Goal: Transaction & Acquisition: Book appointment/travel/reservation

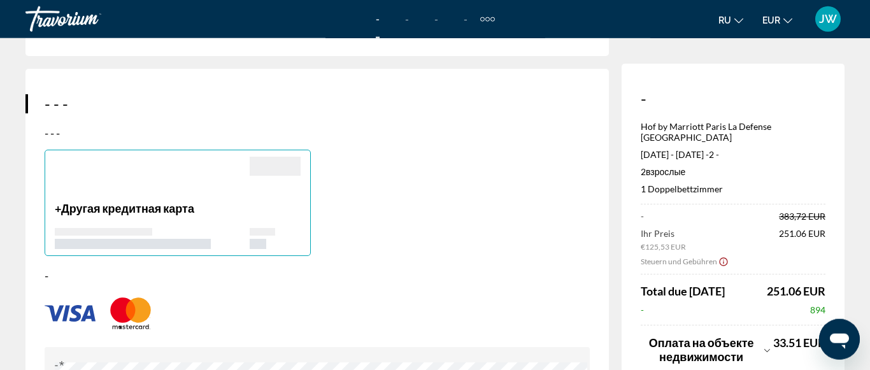
scroll to position [910, 0]
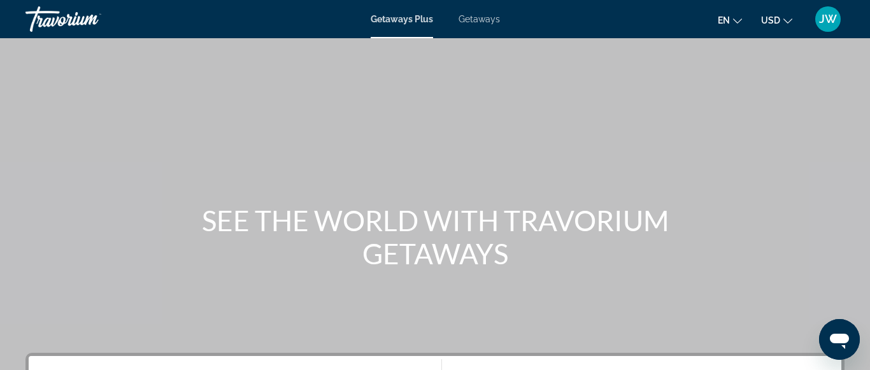
click at [741, 21] on icon "Change language" at bounding box center [737, 21] width 9 height 9
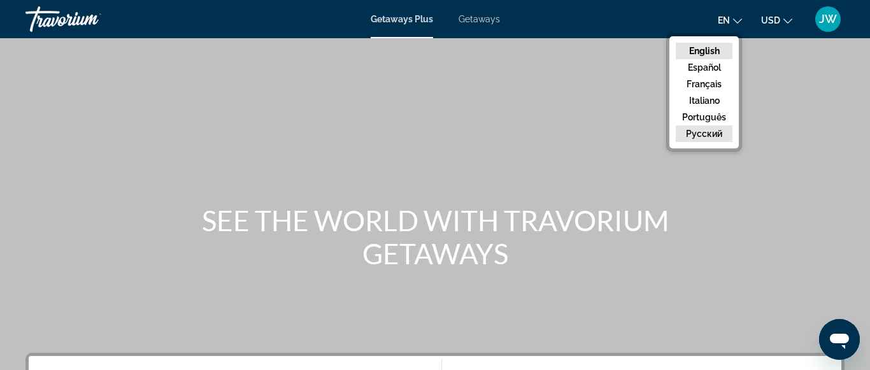
click at [719, 131] on button "русский" at bounding box center [704, 133] width 57 height 17
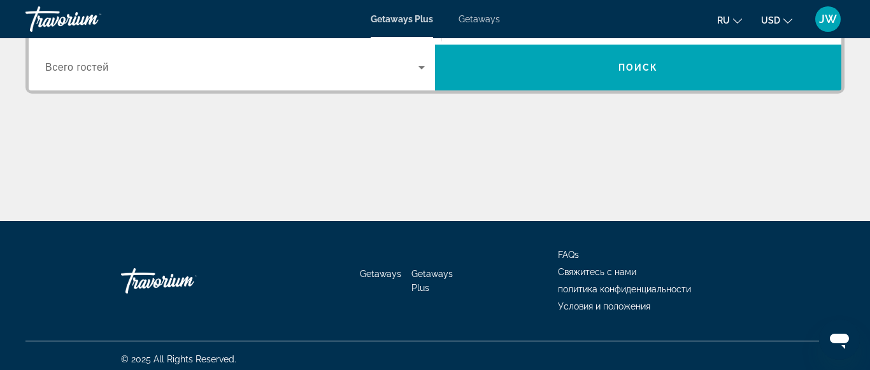
scroll to position [364, 0]
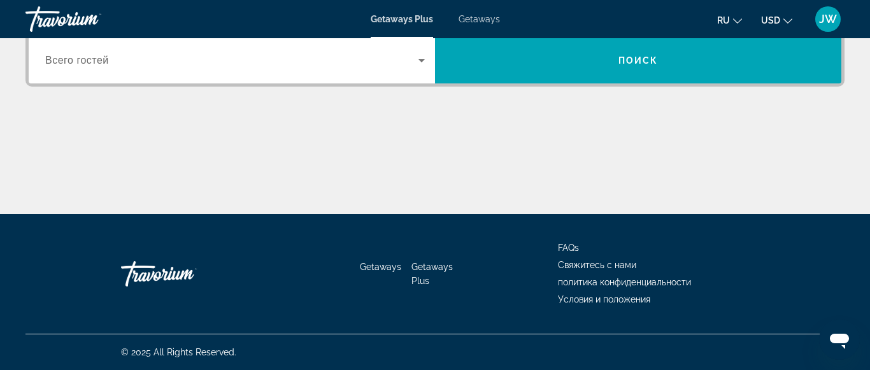
drag, startPoint x: 864, startPoint y: 362, endPoint x: 8, endPoint y: 6, distance: 927.9
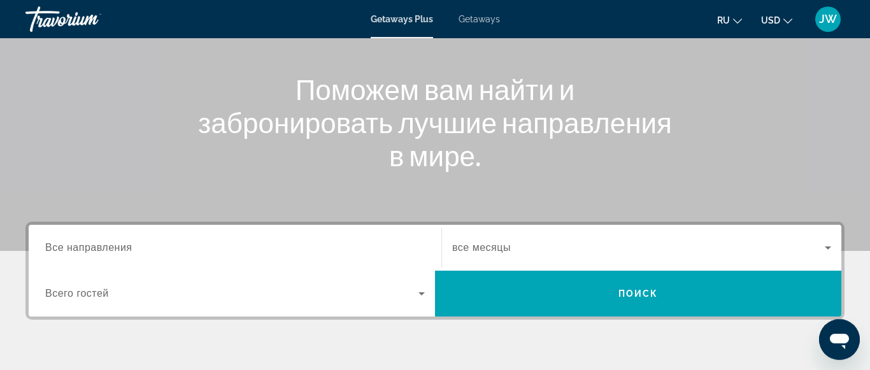
scroll to position [54, 0]
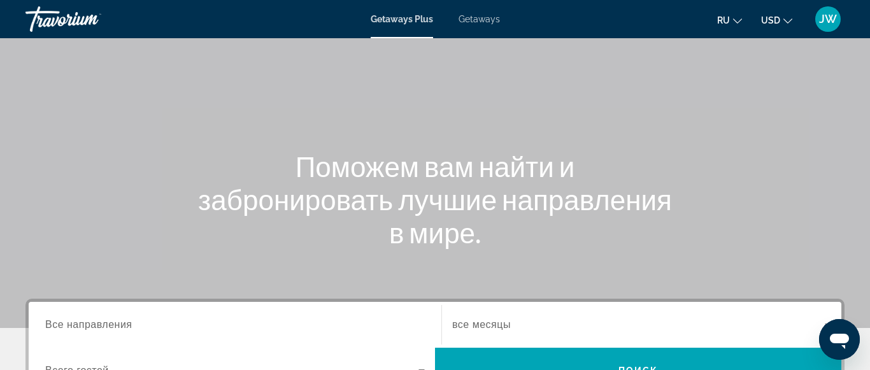
click at [686, 193] on div "Поможем вам найти и забронировать лучшие направления в мире." at bounding box center [435, 199] width 870 height 99
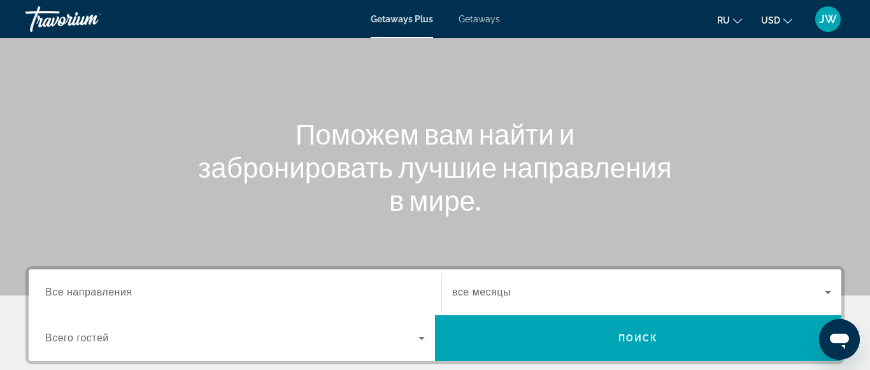
scroll to position [119, 0]
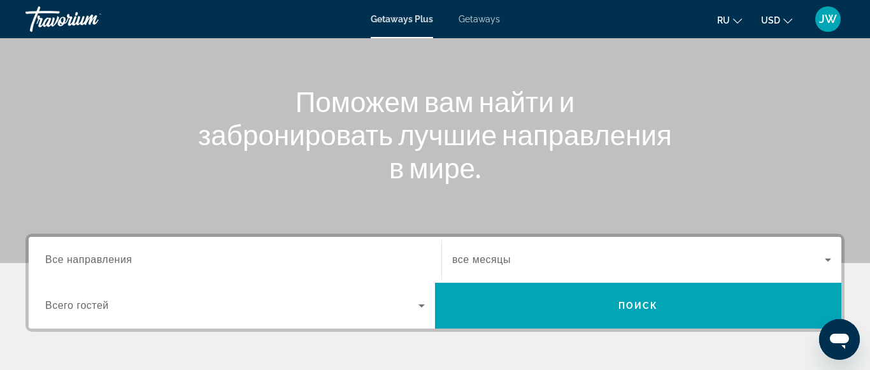
click at [519, 272] on div "Search widget" at bounding box center [641, 260] width 379 height 36
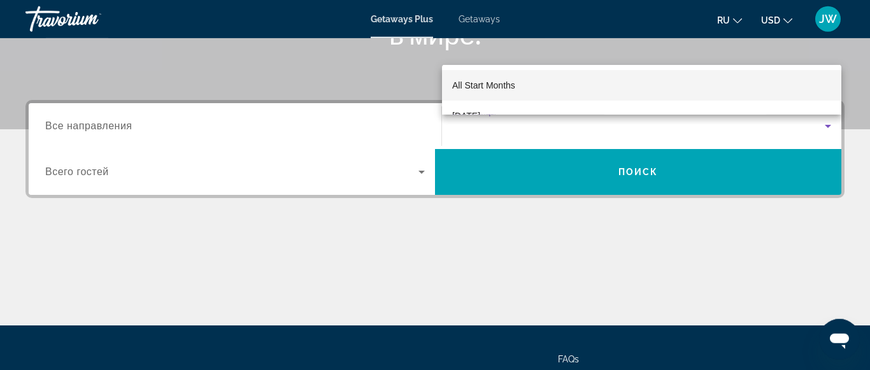
scroll to position [247, 0]
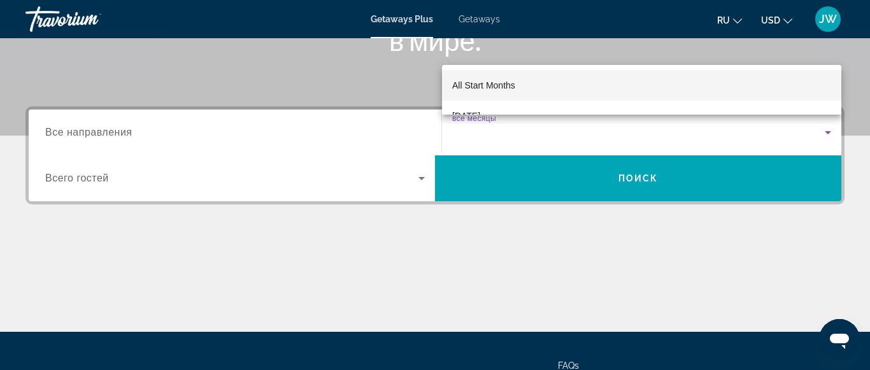
drag, startPoint x: 752, startPoint y: 109, endPoint x: 755, endPoint y: 126, distance: 17.4
click at [755, 126] on div "All Start Months September 2025 Oktober 2025 November 2025 Dezember 2025 Januar…" at bounding box center [435, 185] width 870 height 370
click at [755, 126] on div at bounding box center [435, 185] width 870 height 370
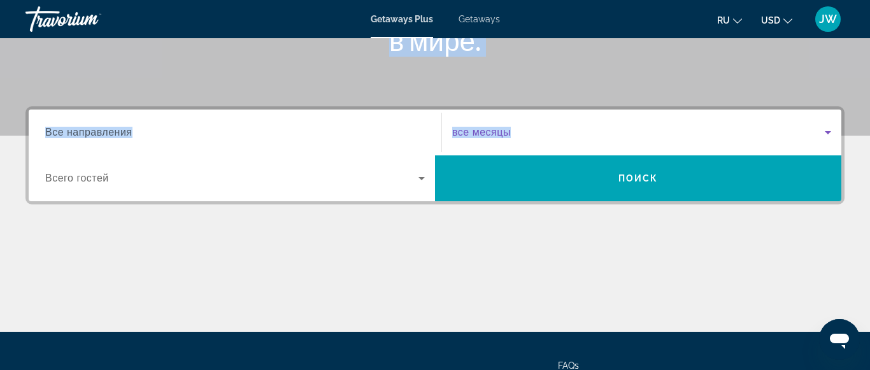
drag, startPoint x: 756, startPoint y: 126, endPoint x: 802, endPoint y: 104, distance: 51.3
click at [802, 125] on div "Search widget" at bounding box center [638, 132] width 373 height 15
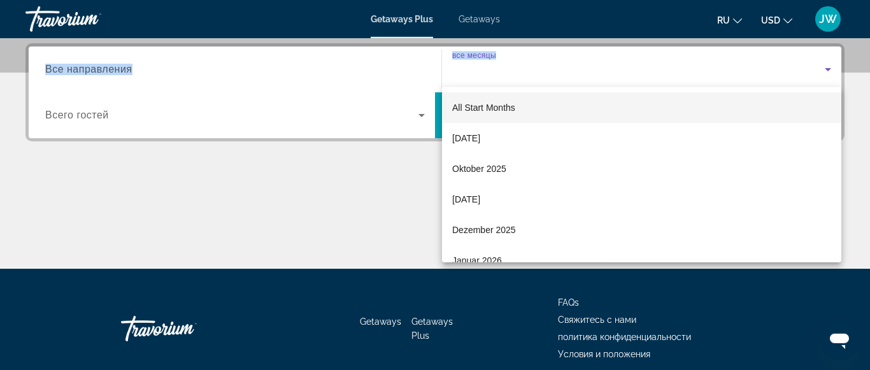
scroll to position [312, 0]
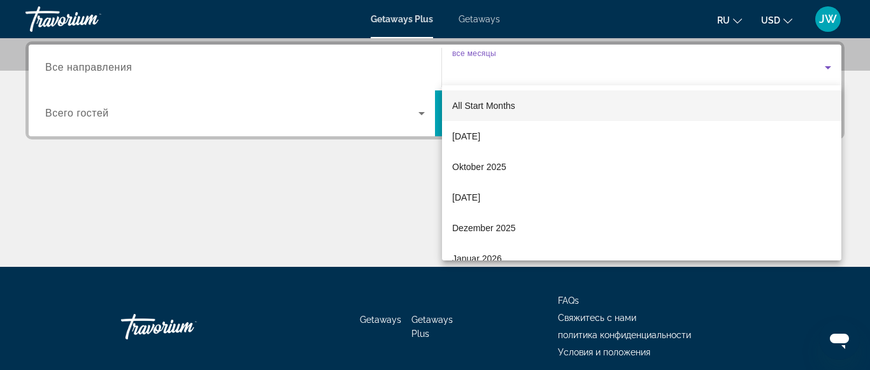
click at [830, 71] on div at bounding box center [435, 185] width 870 height 370
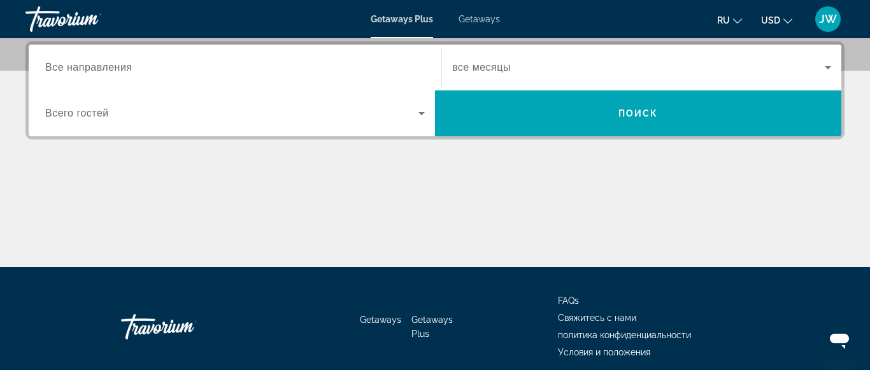
click at [830, 71] on icon "Search widget" at bounding box center [828, 67] width 15 height 15
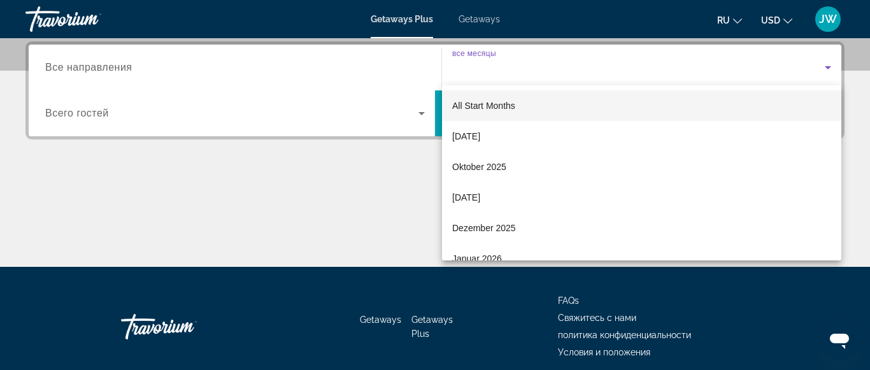
drag, startPoint x: 671, startPoint y: 263, endPoint x: 682, endPoint y: 275, distance: 15.8
click at [682, 275] on div at bounding box center [435, 185] width 870 height 370
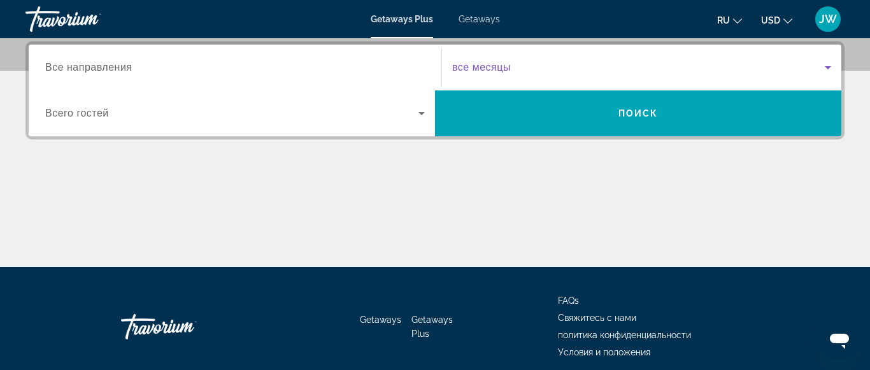
click at [828, 67] on icon "Search widget" at bounding box center [828, 67] width 6 height 3
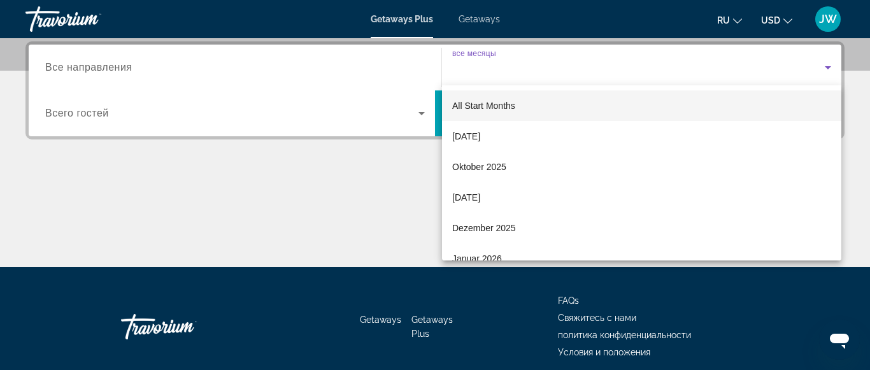
click at [843, 257] on div at bounding box center [435, 185] width 870 height 370
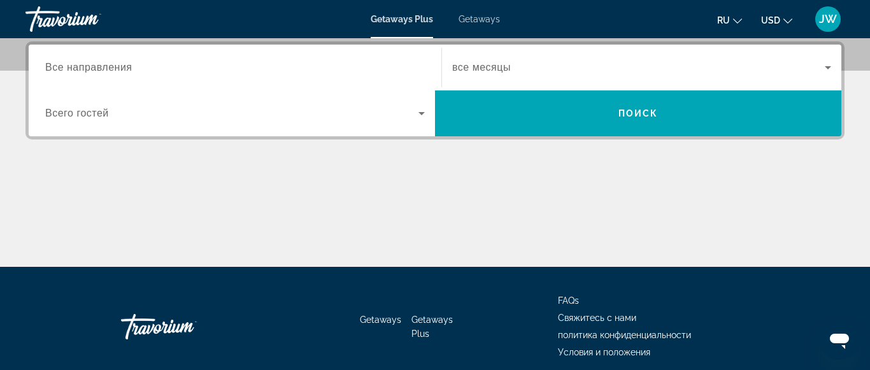
click at [843, 257] on div "Main content" at bounding box center [434, 219] width 819 height 96
click at [828, 69] on icon "Search widget" at bounding box center [828, 67] width 6 height 3
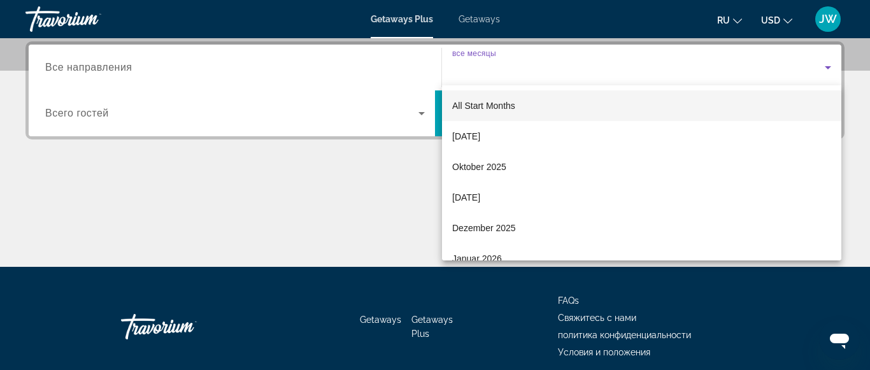
click at [828, 65] on div at bounding box center [435, 185] width 870 height 370
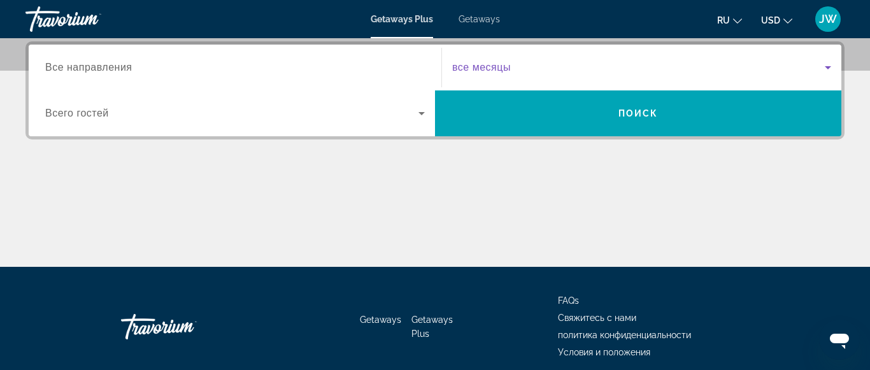
drag, startPoint x: 828, startPoint y: 65, endPoint x: 776, endPoint y: 138, distance: 89.5
click at [776, 138] on div "Destination Все направления Start Month все месяцы Occupancy Всего гостей Поиск" at bounding box center [434, 90] width 819 height 98
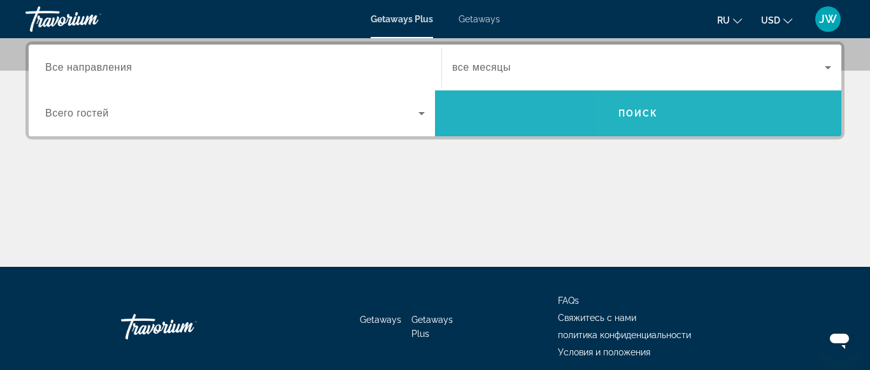
click at [784, 104] on span "Search widget" at bounding box center [638, 113] width 406 height 31
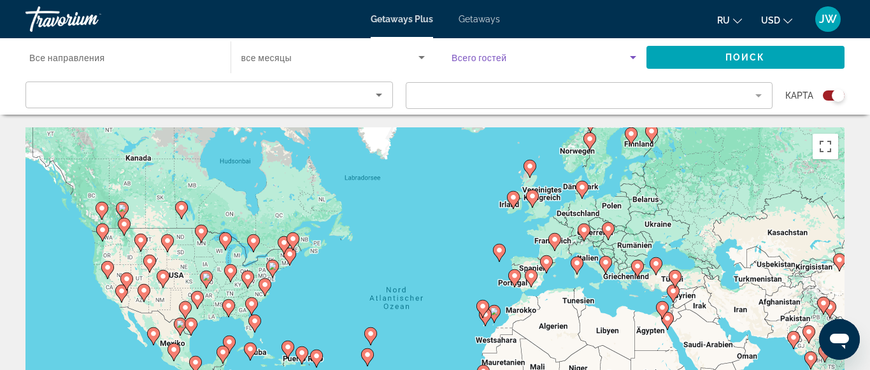
click at [635, 60] on icon "Search widget" at bounding box center [633, 57] width 15 height 15
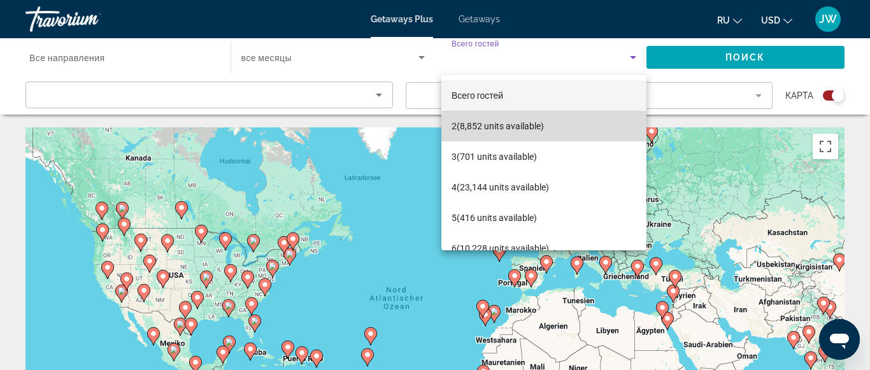
click at [559, 120] on mat-option "2 (8,852 units available)" at bounding box center [543, 126] width 205 height 31
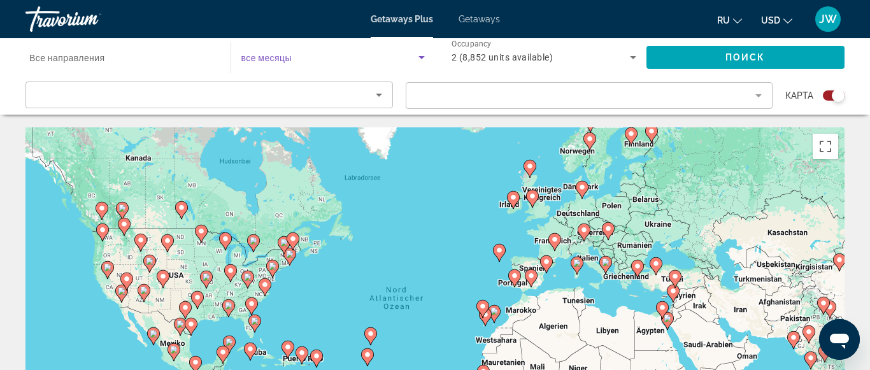
click at [423, 61] on icon "Search widget" at bounding box center [421, 57] width 15 height 15
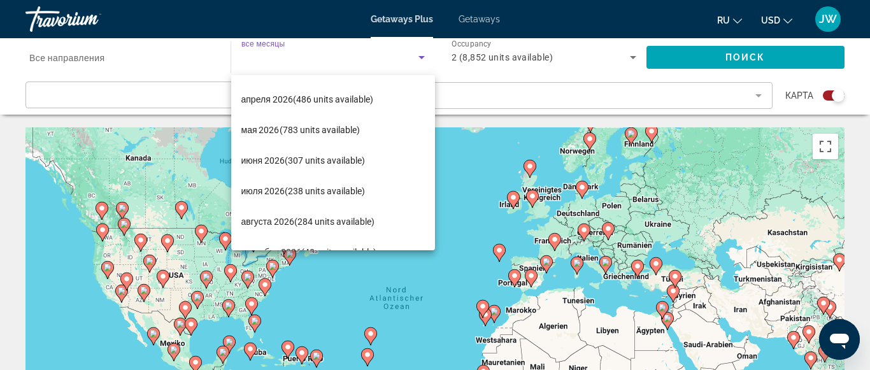
scroll to position [263, 0]
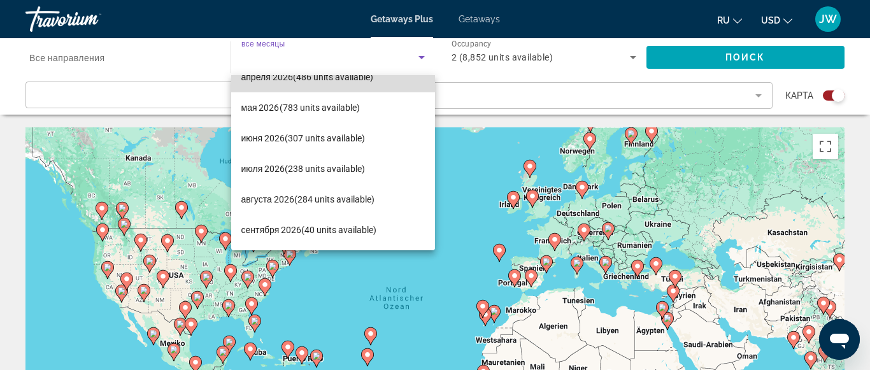
click at [349, 80] on span "апреля 2026 (486 units available)" at bounding box center [307, 76] width 132 height 15
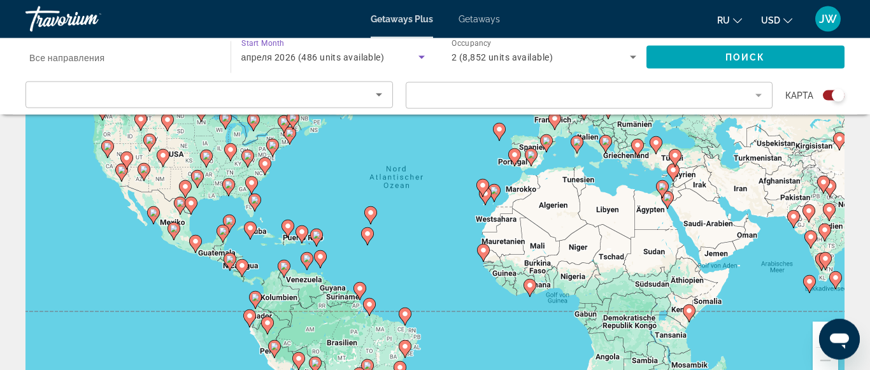
scroll to position [91, 0]
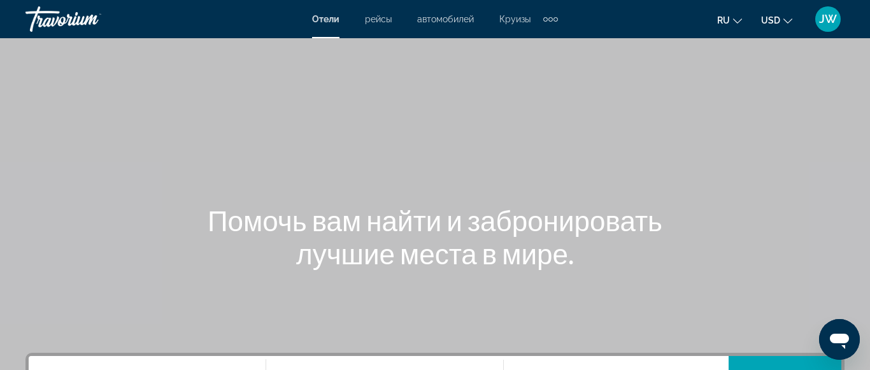
click at [787, 24] on button "USD USD ($) MXN (Mex$) CAD (Can$) GBP (£) EUR (€) AUD (A$) NZD (NZ$) CNY (CN¥)" at bounding box center [776, 20] width 31 height 18
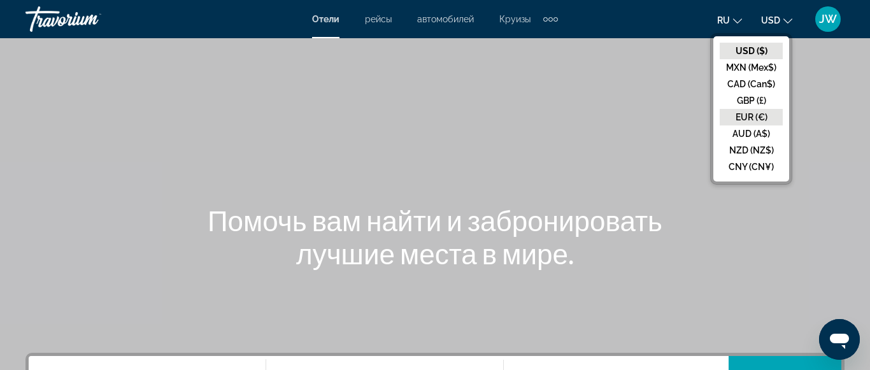
click at [742, 115] on button "EUR (€)" at bounding box center [751, 117] width 63 height 17
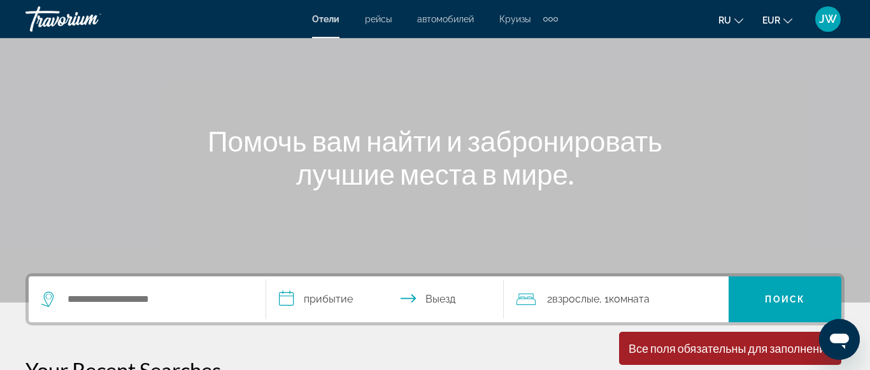
scroll to position [97, 0]
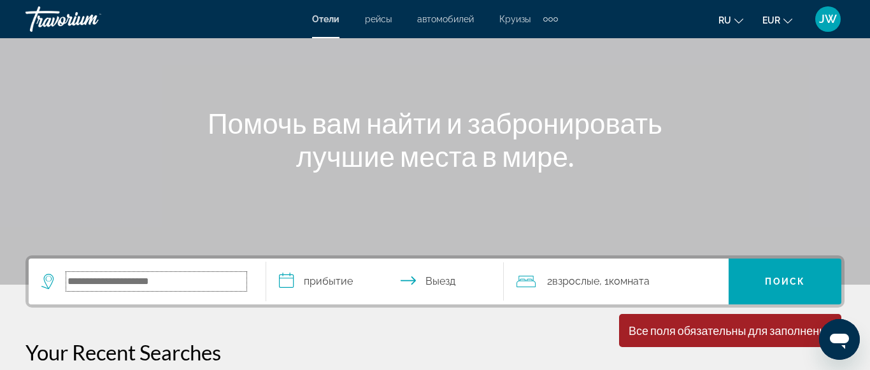
click at [162, 284] on input "Search widget" at bounding box center [156, 281] width 180 height 19
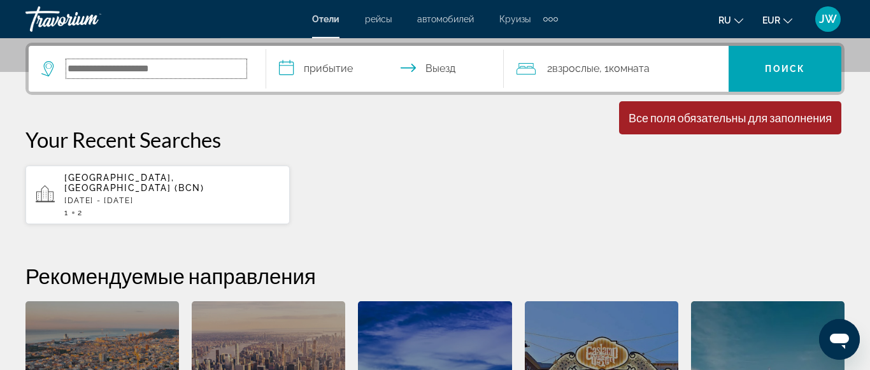
scroll to position [312, 0]
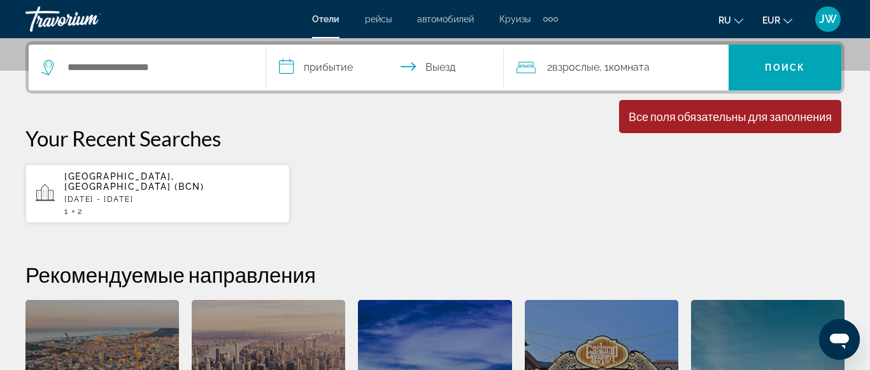
click at [287, 71] on input "**********" at bounding box center [387, 70] width 243 height 50
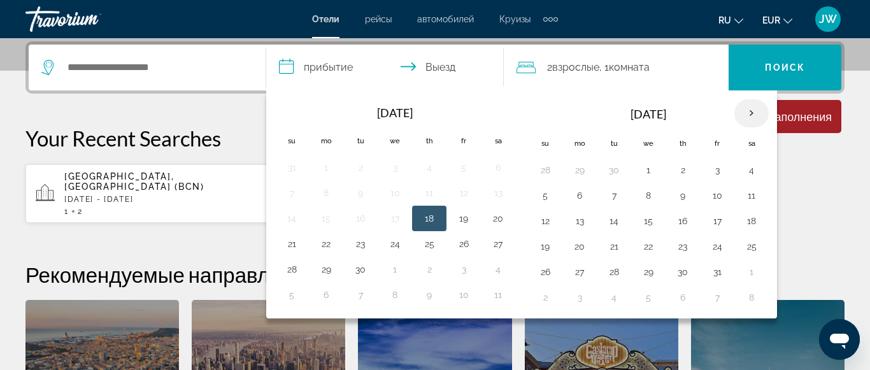
click at [750, 112] on th "Next month" at bounding box center [752, 113] width 34 height 28
click at [545, 224] on button "14" at bounding box center [545, 221] width 20 height 18
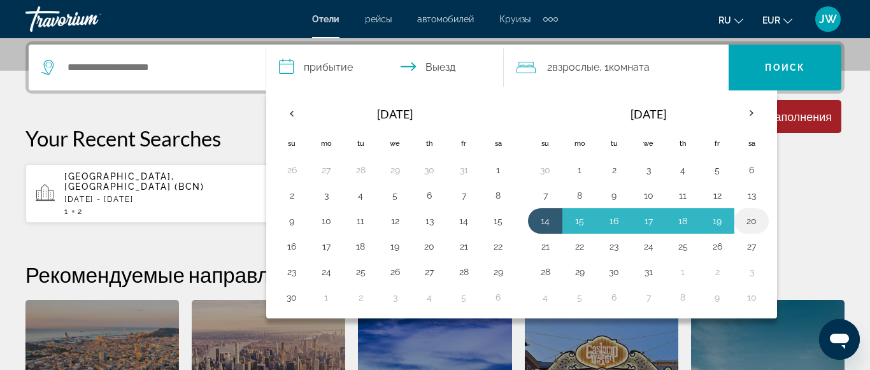
click at [754, 220] on button "20" at bounding box center [752, 221] width 20 height 18
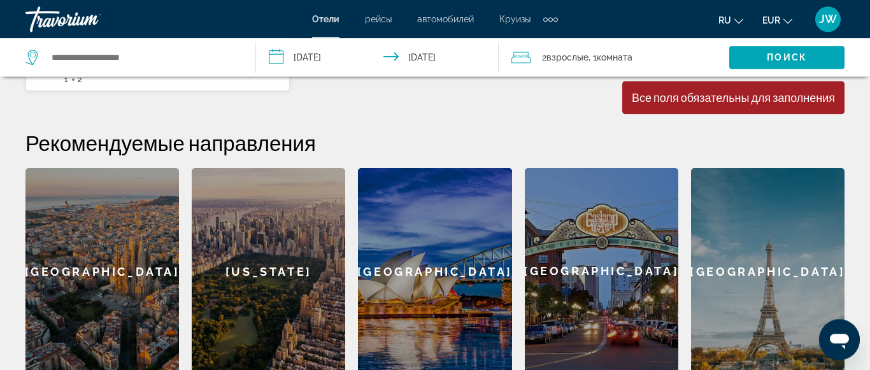
scroll to position [431, 0]
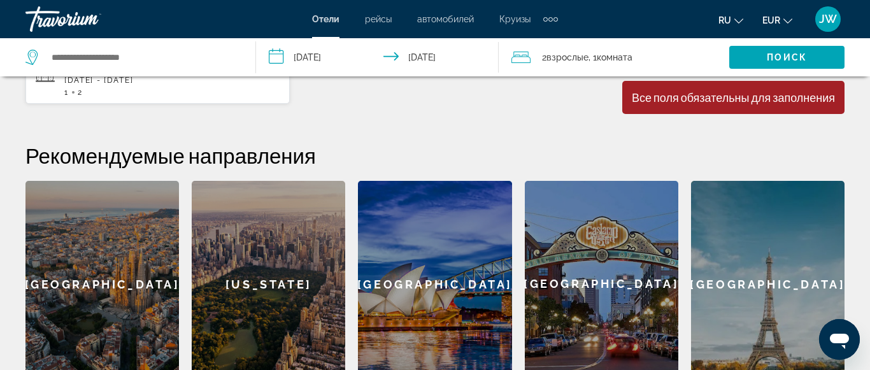
click at [273, 53] on input "**********" at bounding box center [380, 59] width 248 height 42
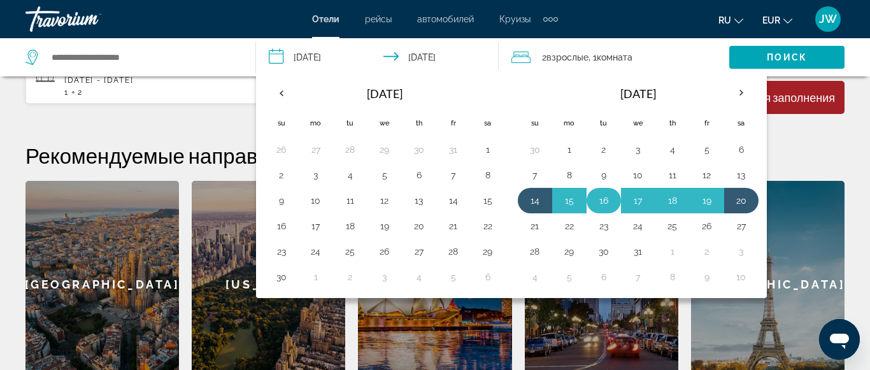
click at [608, 197] on button "16" at bounding box center [604, 201] width 20 height 18
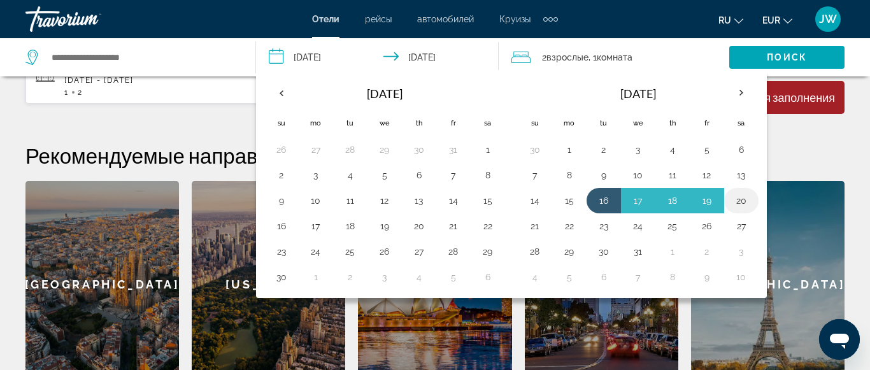
click at [747, 199] on button "20" at bounding box center [741, 201] width 20 height 18
type input "**********"
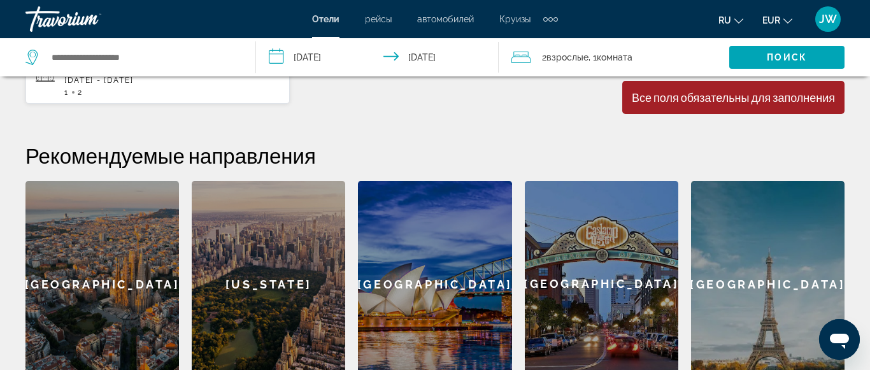
click at [731, 301] on div "Paris" at bounding box center [768, 284] width 154 height 206
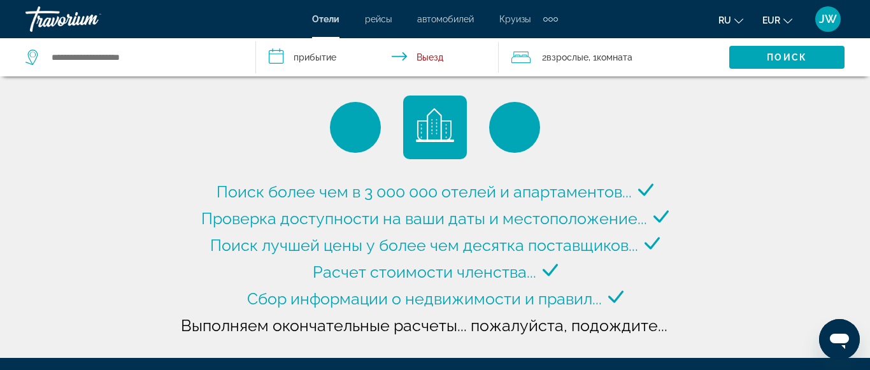
type input "**********"
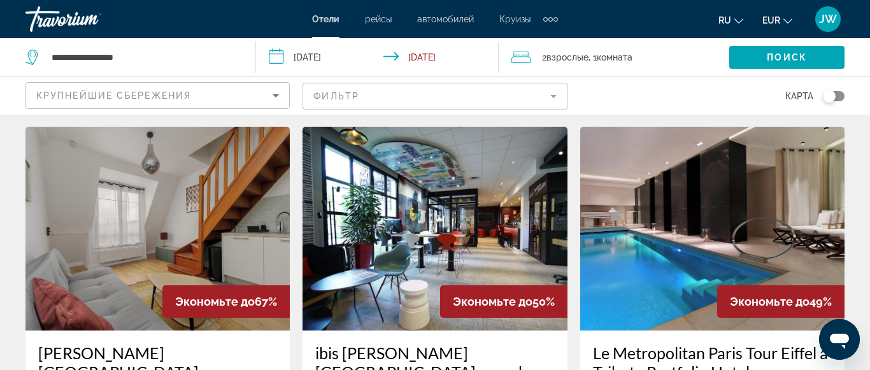
scroll to position [65, 0]
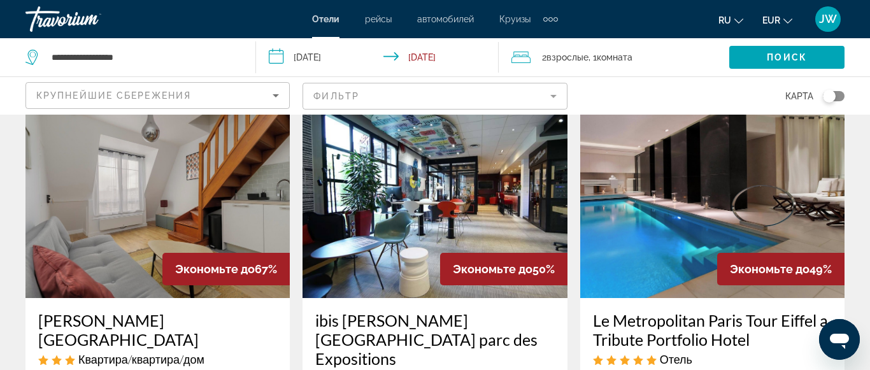
click at [204, 268] on span "Экономьте до" at bounding box center [215, 268] width 80 height 13
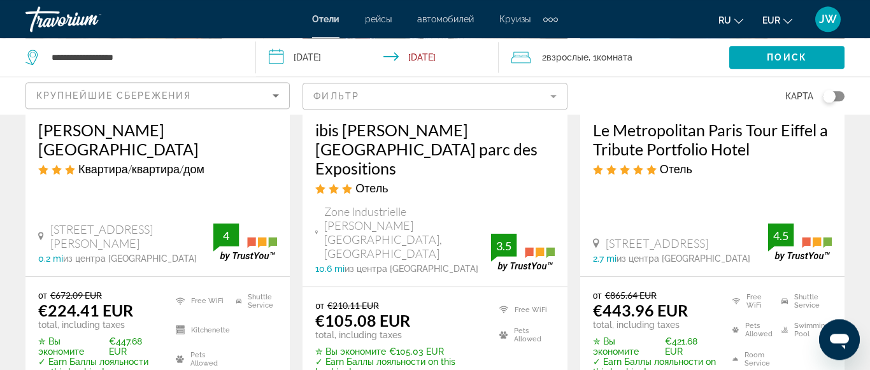
scroll to position [260, 0]
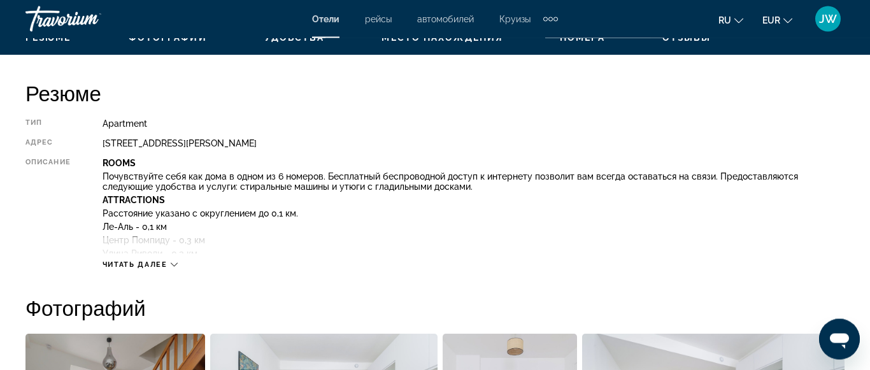
scroll to position [617, 0]
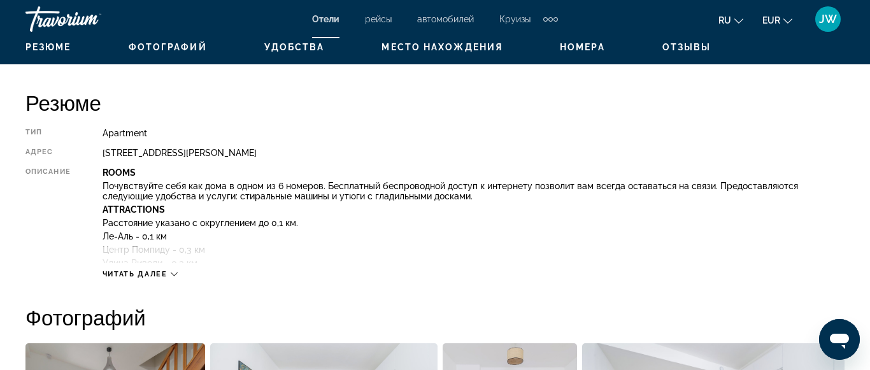
click at [171, 273] on div "Читать далее" at bounding box center [140, 274] width 75 height 8
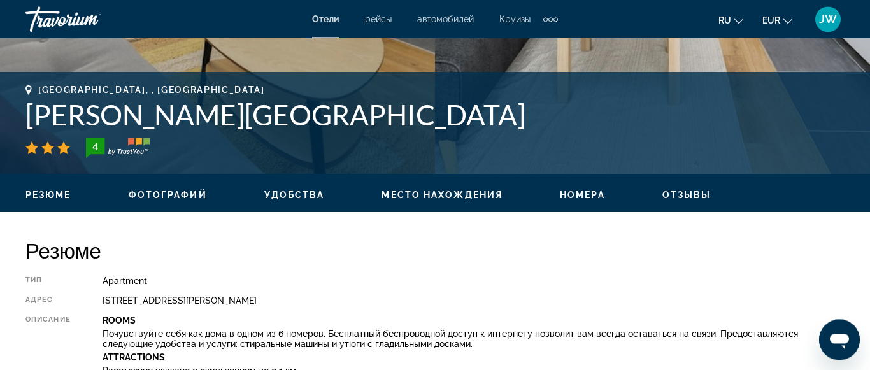
scroll to position [466, 0]
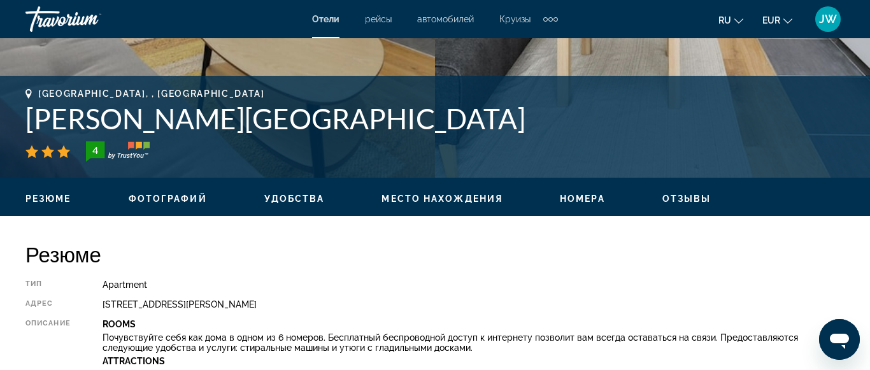
click at [407, 195] on span "Место нахождения" at bounding box center [442, 199] width 121 height 10
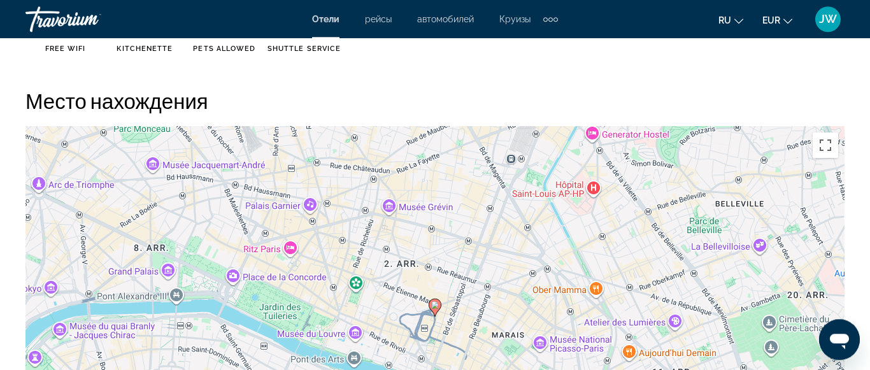
scroll to position [1689, 0]
click at [439, 298] on icon "Main content" at bounding box center [434, 306] width 11 height 17
click at [431, 298] on icon "Main content" at bounding box center [434, 306] width 11 height 17
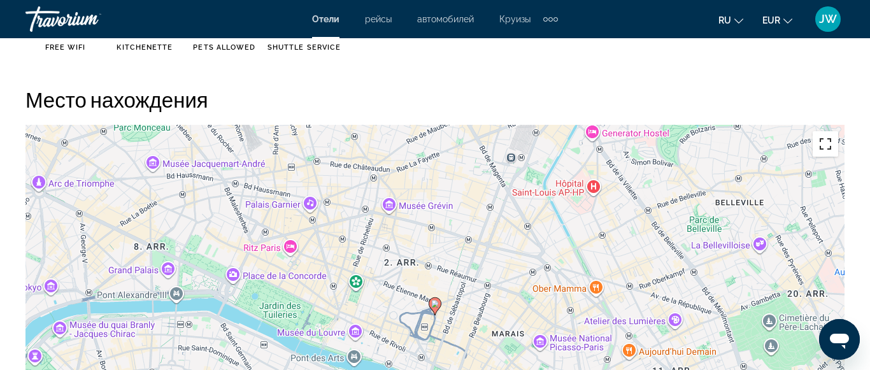
click at [835, 135] on button "Vollbildansicht ein/aus" at bounding box center [825, 143] width 25 height 25
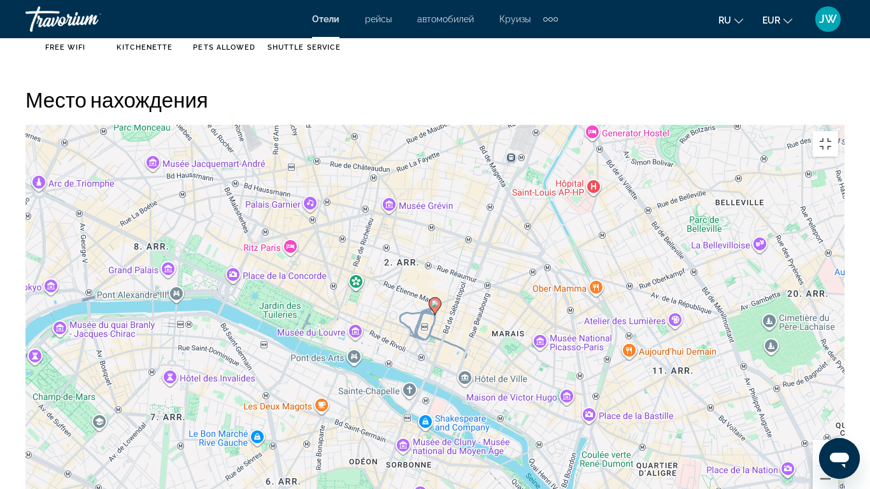
click at [431, 297] on gmp-advanced-marker "Main content" at bounding box center [435, 306] width 13 height 19
click at [438, 300] on image "Main content" at bounding box center [435, 304] width 8 height 8
click at [838, 131] on button "Vollbildansicht ein/aus" at bounding box center [825, 143] width 25 height 25
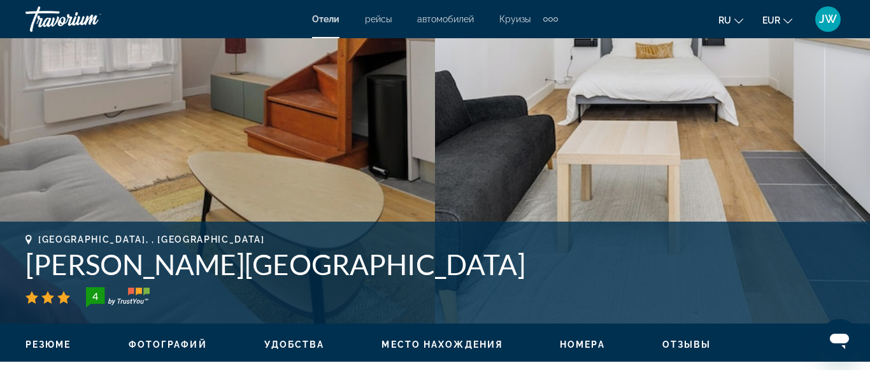
scroll to position [310, 0]
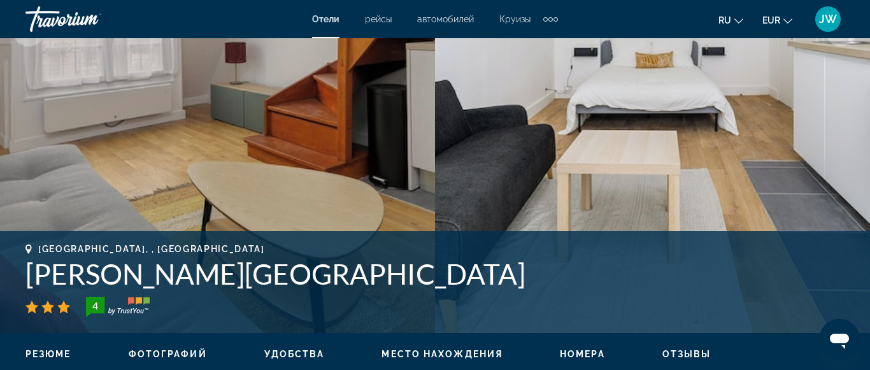
click at [29, 247] on icon "Main content" at bounding box center [28, 250] width 6 height 10
click at [53, 249] on span "Paris, , France" at bounding box center [151, 249] width 227 height 10
click at [40, 357] on span "Резюме" at bounding box center [48, 354] width 46 height 10
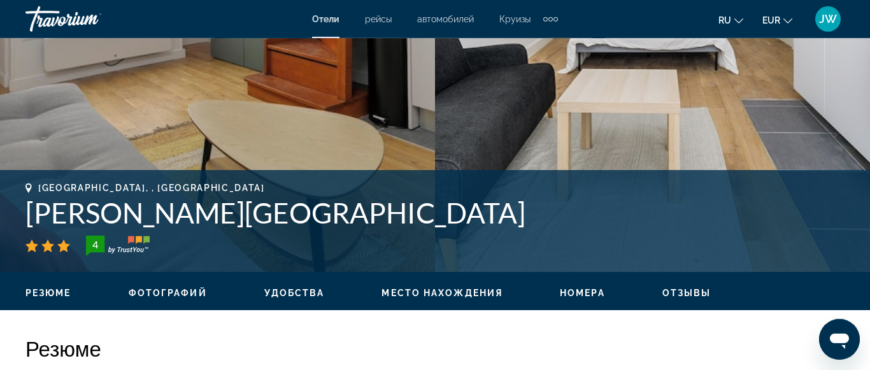
scroll to position [320, 0]
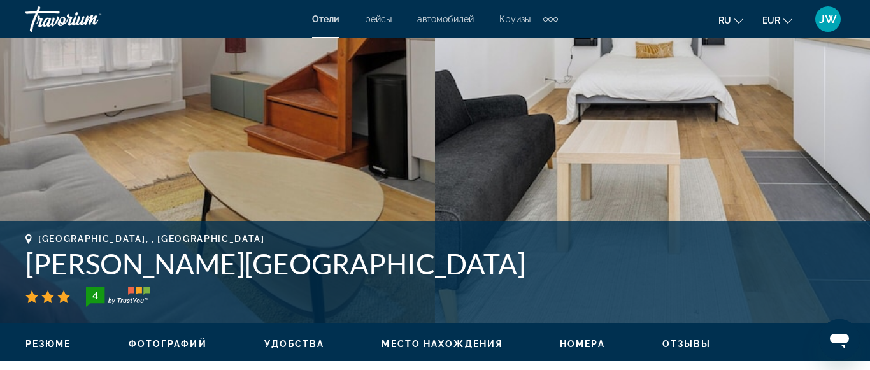
click at [583, 343] on span "Номера" at bounding box center [582, 344] width 45 height 10
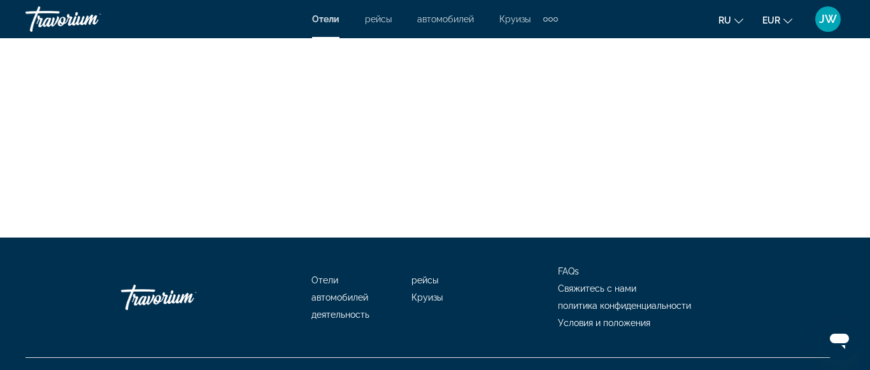
scroll to position [2944, 0]
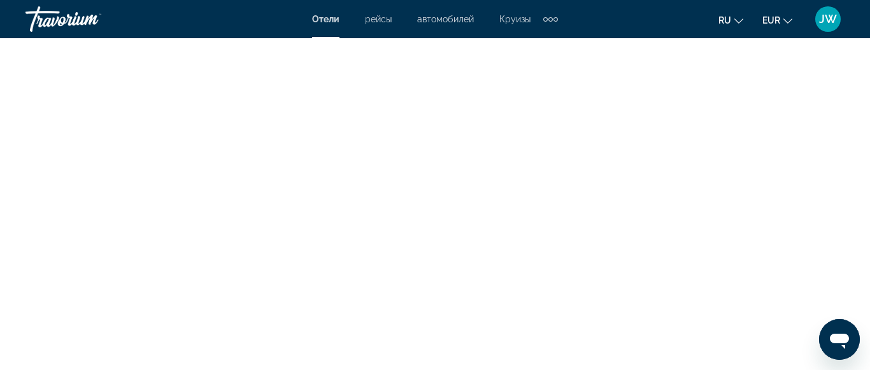
click at [516, 19] on span "Круизы" at bounding box center [514, 19] width 31 height 10
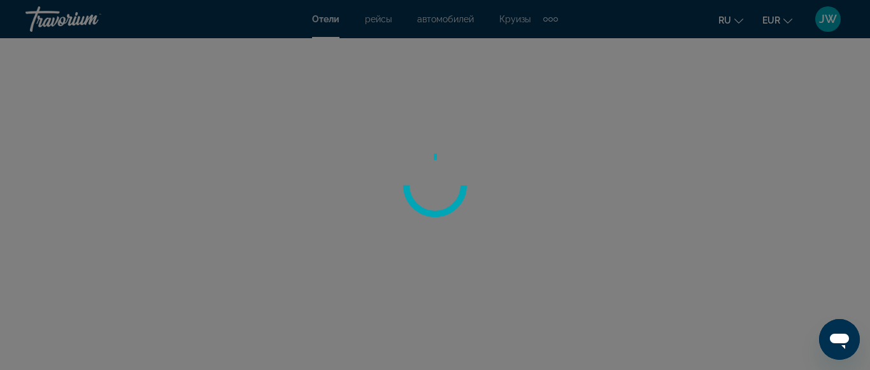
click at [516, 19] on div at bounding box center [435, 185] width 870 height 370
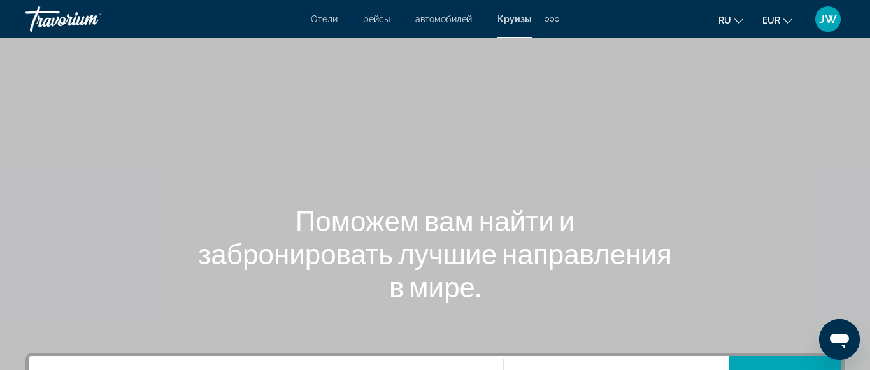
click at [549, 20] on div "Extra navigation items" at bounding box center [552, 19] width 15 height 19
click at [374, 17] on span "рейсы" at bounding box center [376, 19] width 27 height 10
click at [317, 20] on span "Отели" at bounding box center [325, 19] width 27 height 10
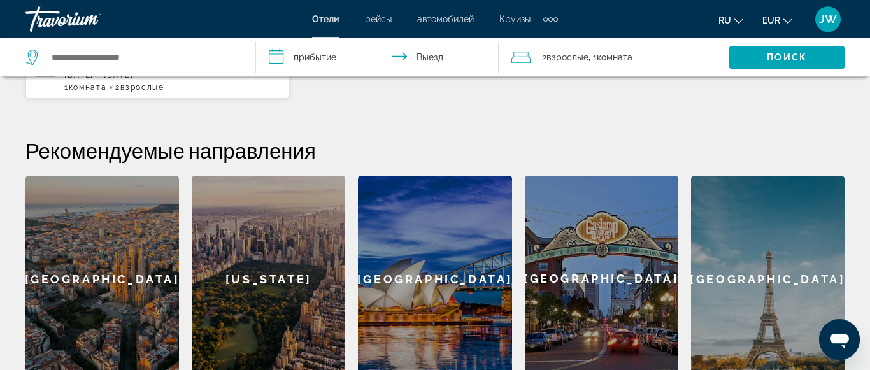
scroll to position [348, 0]
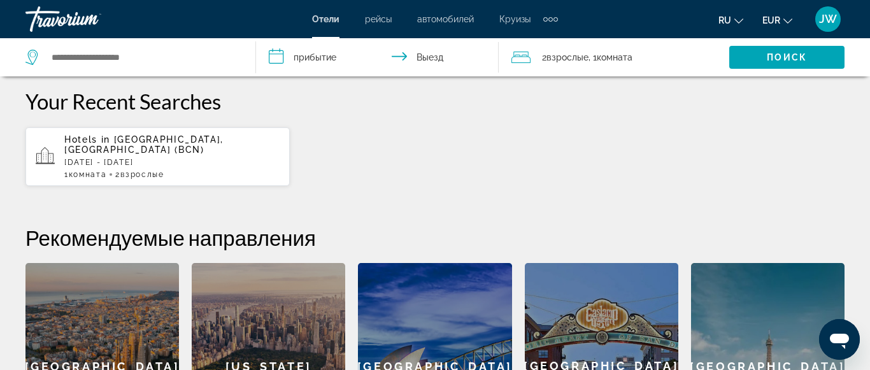
click at [145, 158] on p "Tue, 16 Dec - Sat, 20 Dec" at bounding box center [171, 162] width 215 height 9
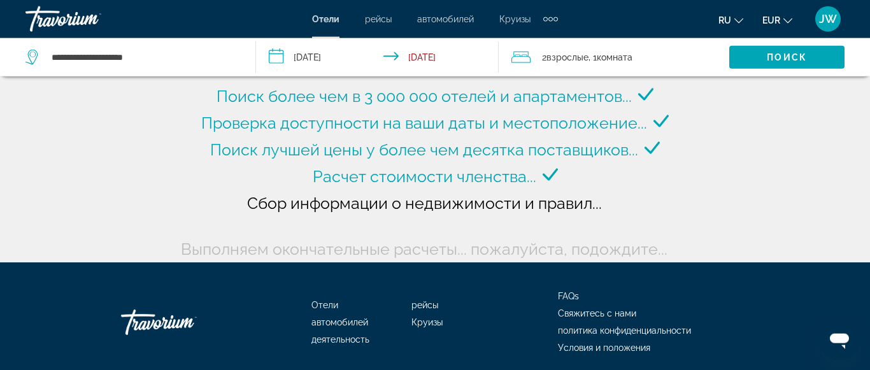
scroll to position [143, 0]
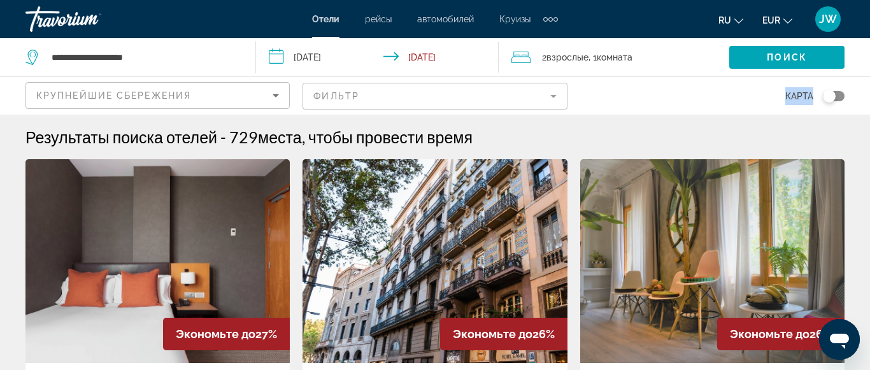
drag, startPoint x: 822, startPoint y: 164, endPoint x: 839, endPoint y: 98, distance: 67.8
click at [722, 142] on div "Результаты поиска отелей - 729 места, чтобы провести время" at bounding box center [434, 136] width 819 height 19
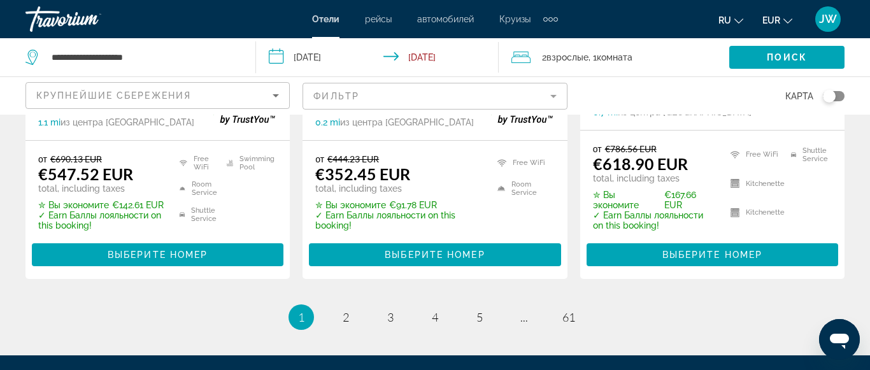
scroll to position [1611, 0]
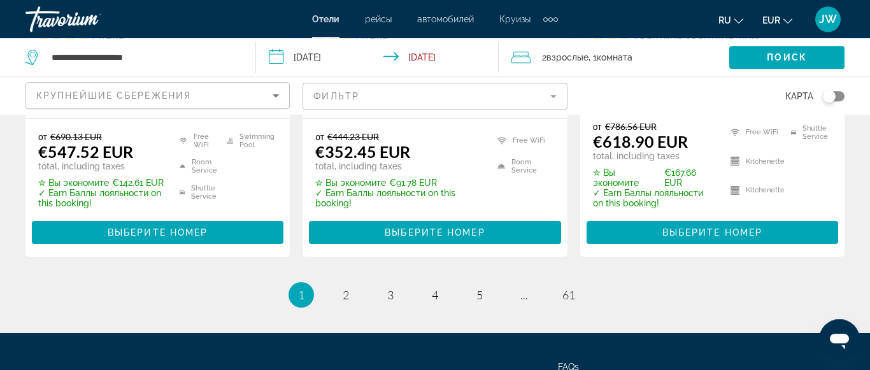
scroll to position [1871, 0]
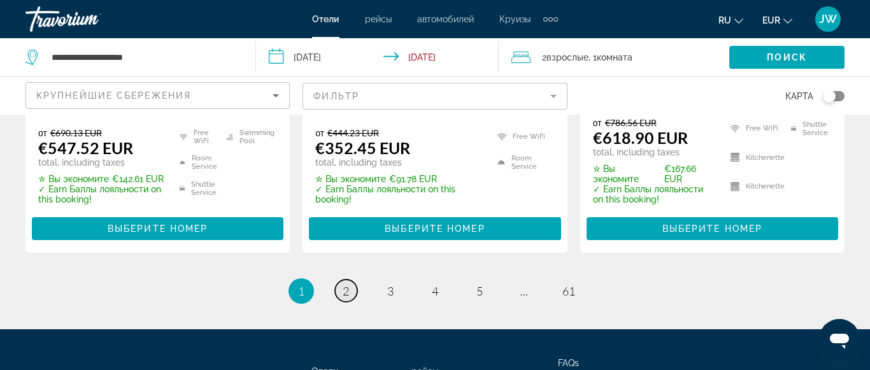
click at [350, 289] on link "page 2" at bounding box center [346, 291] width 22 height 22
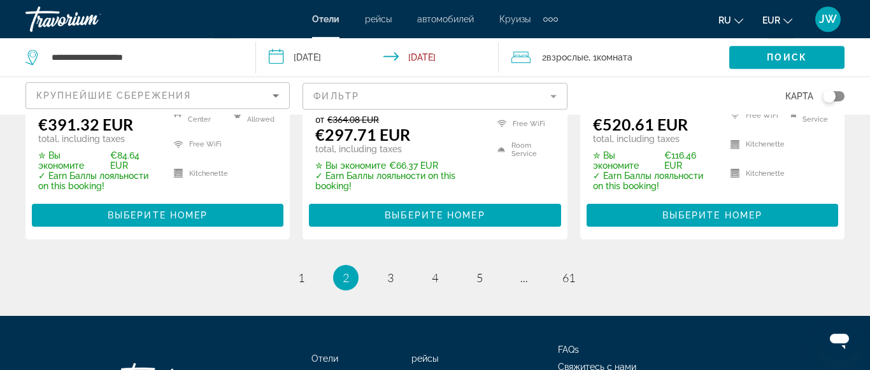
scroll to position [1949, 0]
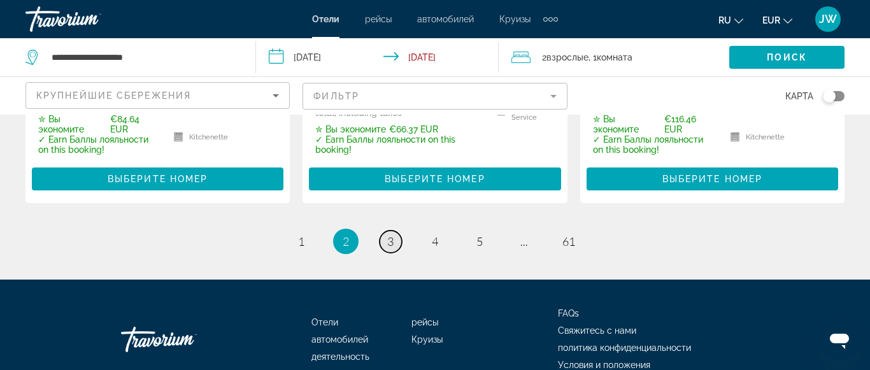
click at [387, 234] on span "3" at bounding box center [390, 241] width 6 height 14
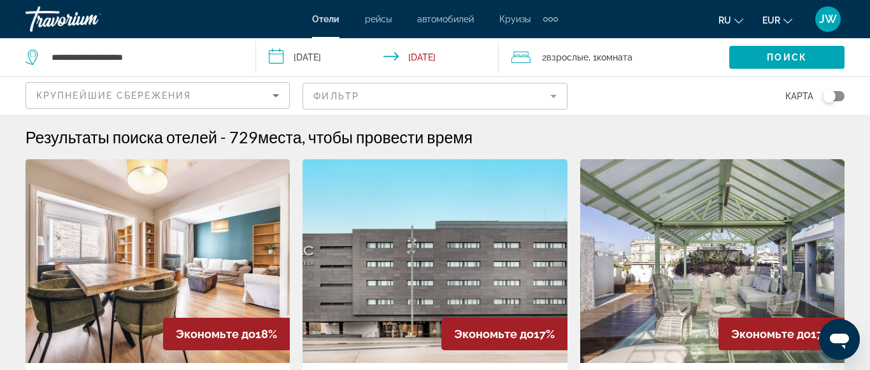
click at [550, 92] on mat-form-field "Фильтр" at bounding box center [435, 96] width 264 height 27
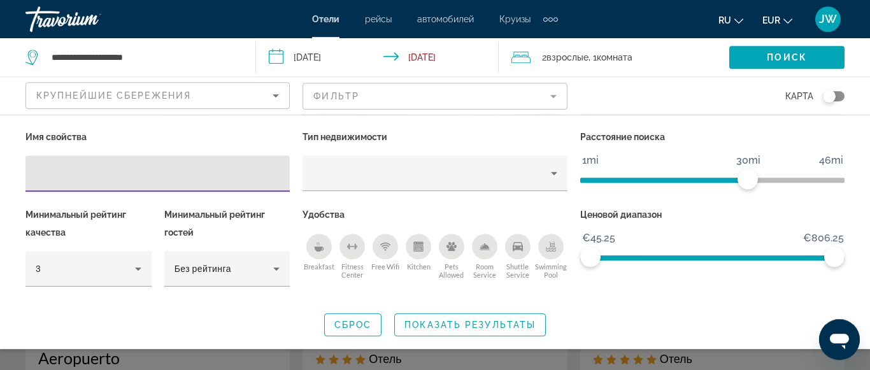
scroll to position [260, 0]
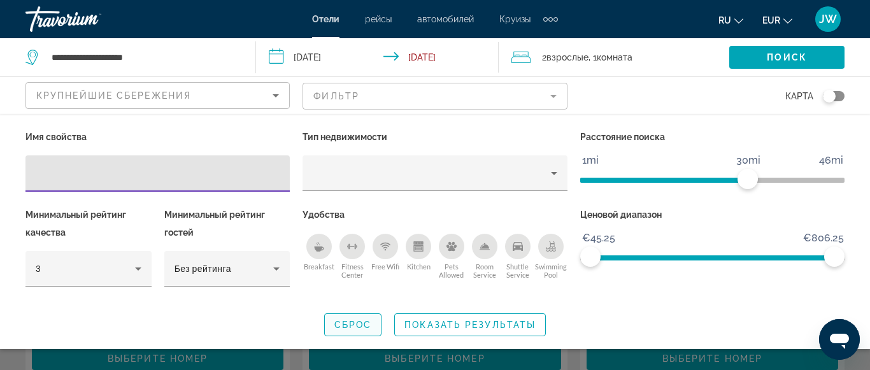
click at [369, 321] on span "Сброс" at bounding box center [353, 325] width 38 height 10
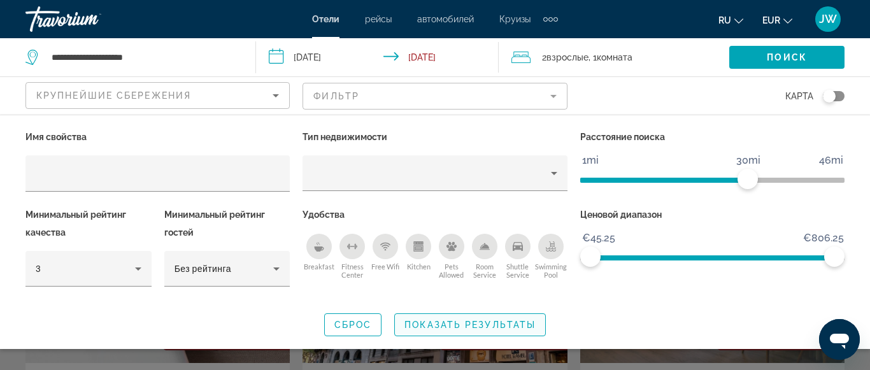
click at [487, 331] on span "Search widget" at bounding box center [470, 325] width 150 height 31
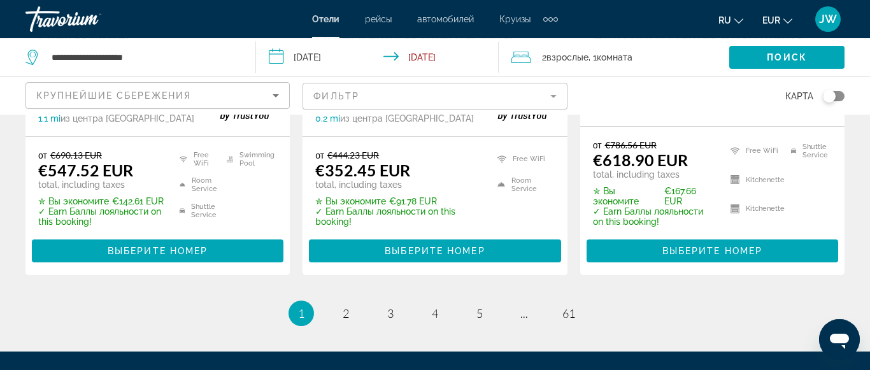
scroll to position [1979, 0]
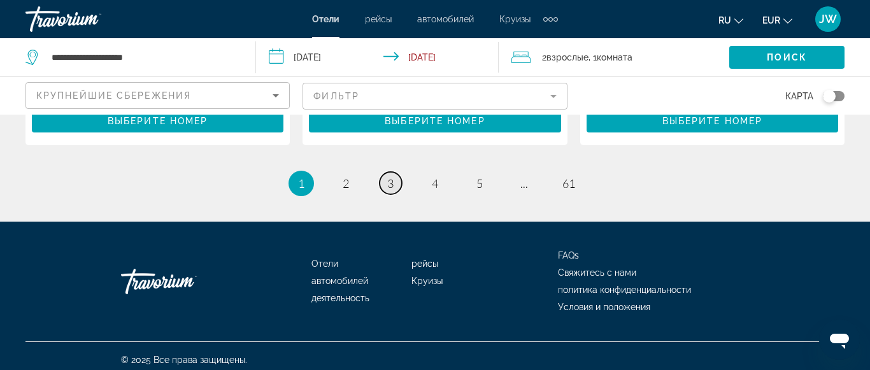
click at [391, 176] on span "3" at bounding box center [390, 183] width 6 height 14
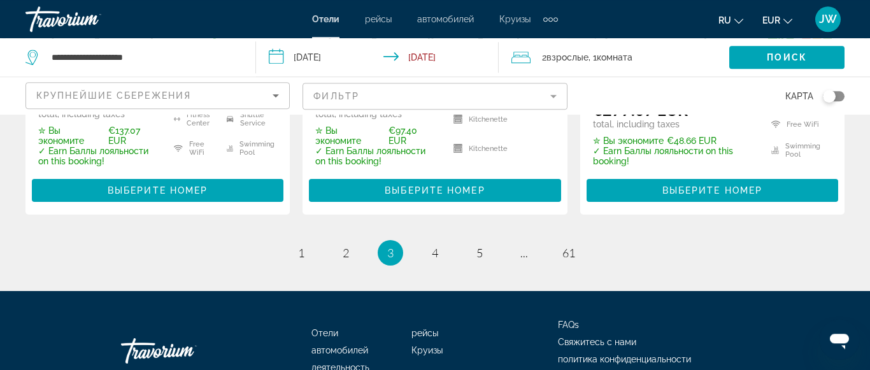
scroll to position [1949, 0]
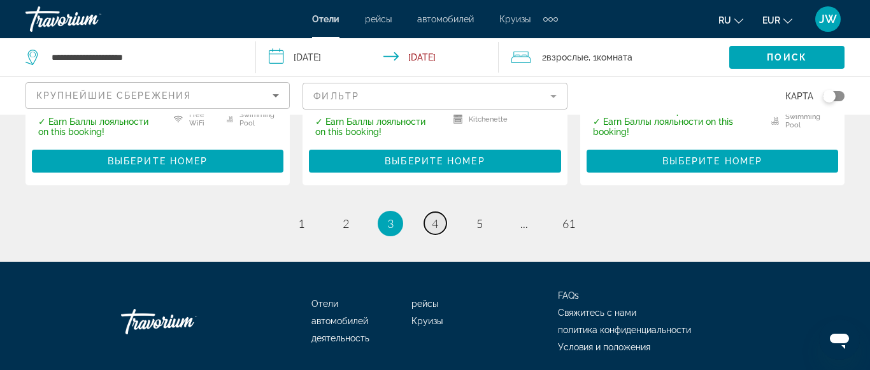
click at [431, 225] on link "page 4" at bounding box center [435, 223] width 22 height 22
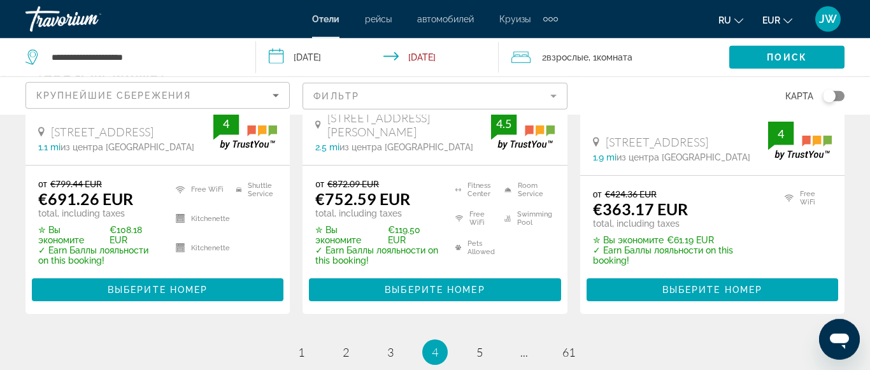
scroll to position [1884, 0]
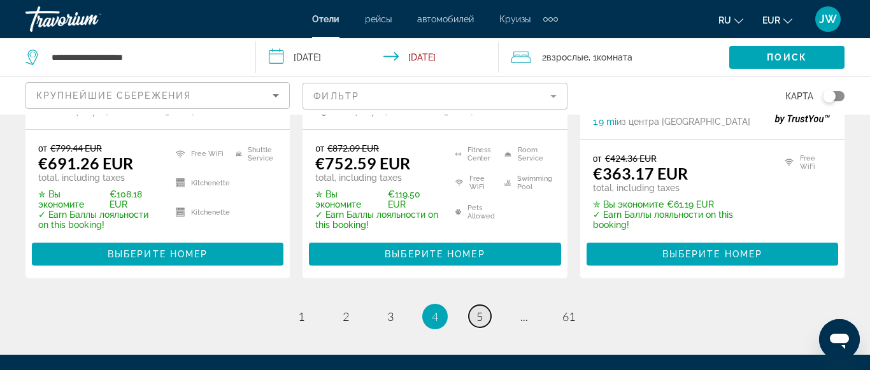
click at [483, 310] on span "5" at bounding box center [480, 317] width 6 height 14
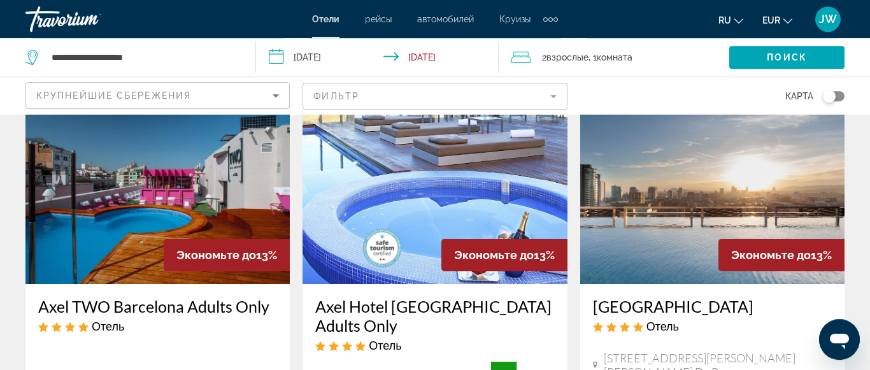
scroll to position [1559, 0]
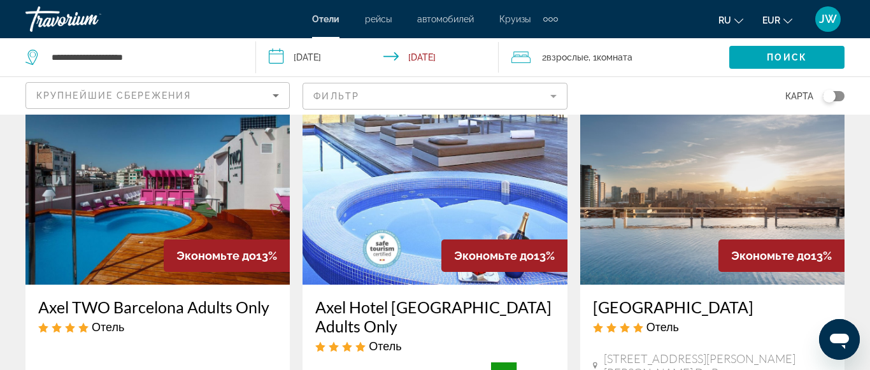
click at [452, 193] on img "Main content" at bounding box center [435, 183] width 264 height 204
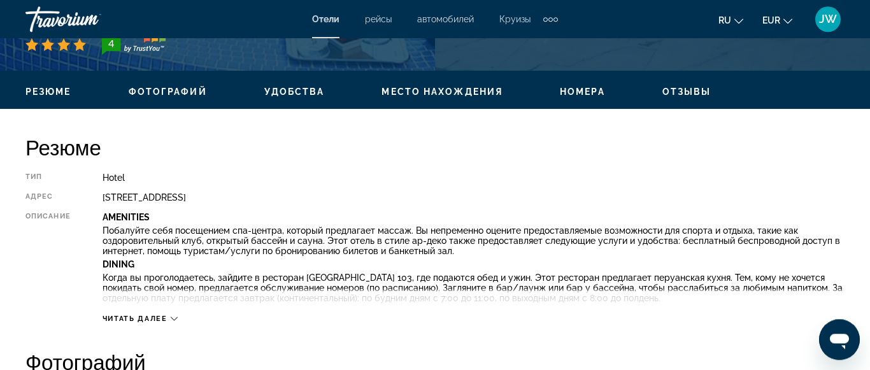
scroll to position [585, 0]
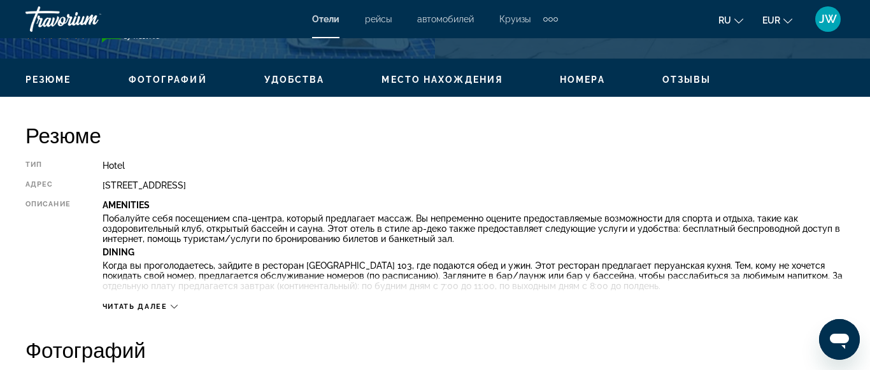
click at [173, 300] on div "Читать далее" at bounding box center [474, 293] width 742 height 35
click at [174, 310] on icon "Main content" at bounding box center [174, 306] width 7 height 7
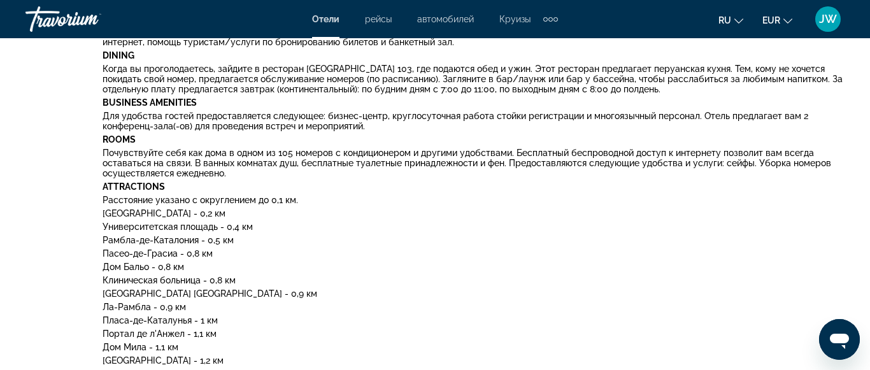
scroll to position [457, 0]
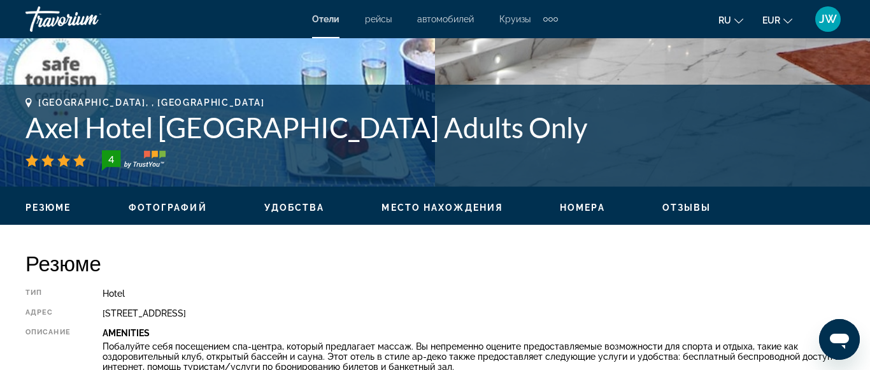
click at [301, 209] on span "Удобства" at bounding box center [294, 208] width 61 height 10
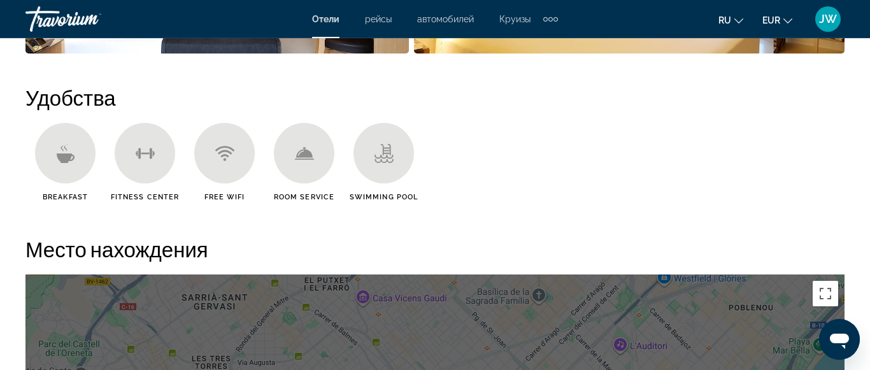
scroll to position [1625, 0]
